Goal: Book appointment/travel/reservation

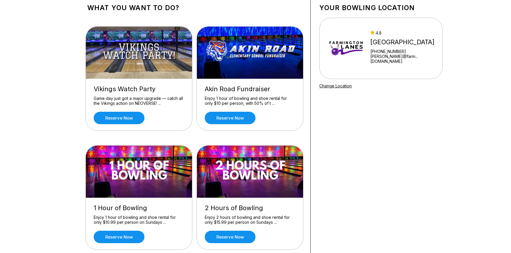
scroll to position [81, 0]
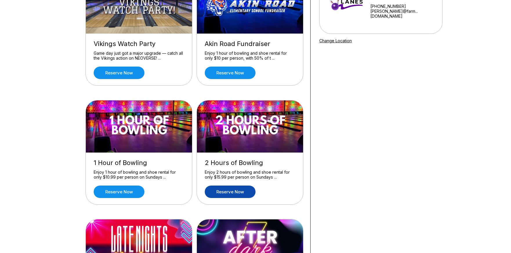
click at [245, 193] on link "Reserve now" at bounding box center [230, 192] width 51 height 12
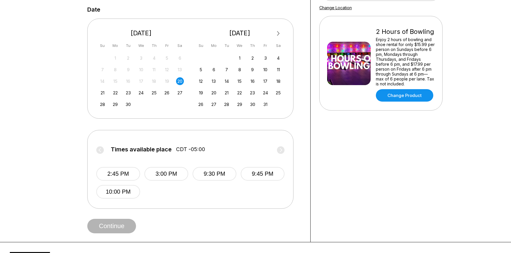
scroll to position [111, 0]
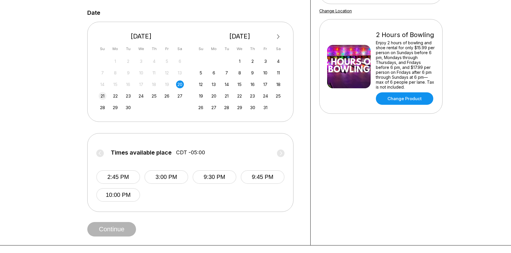
click at [99, 95] on div "21" at bounding box center [103, 96] width 8 height 8
click at [282, 153] on icon at bounding box center [281, 153] width 2 height 4
click at [182, 83] on div "20" at bounding box center [180, 85] width 8 height 8
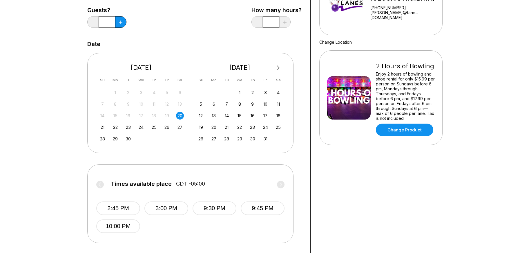
scroll to position [111, 0]
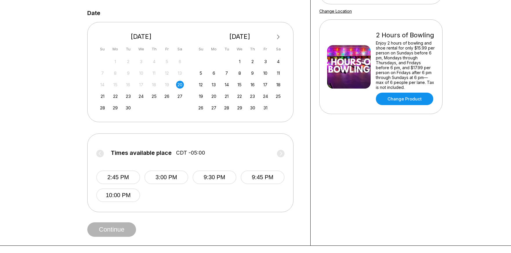
click at [367, 172] on div "Your bowling location [STREET_ADDRESS] [PHONE_NUMBER] [PERSON_NAME]@farm...[DOM…" at bounding box center [381, 81] width 141 height 330
